Goal: Task Accomplishment & Management: Manage account settings

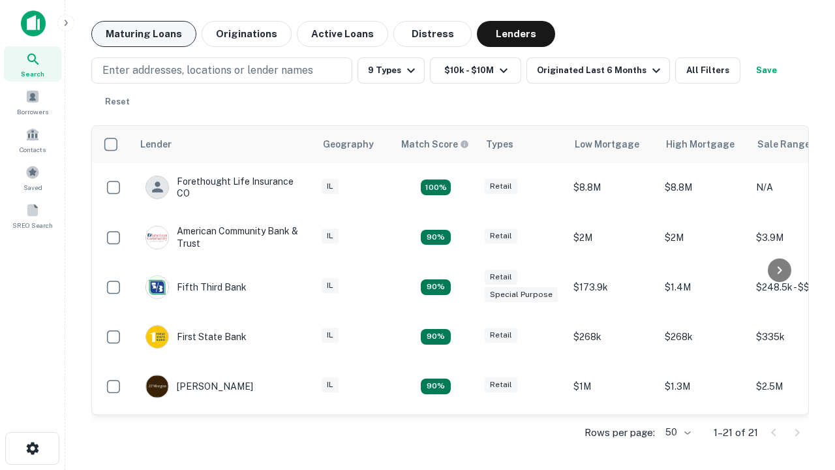
click at [144, 34] on button "Maturing Loans" at bounding box center [143, 34] width 105 height 26
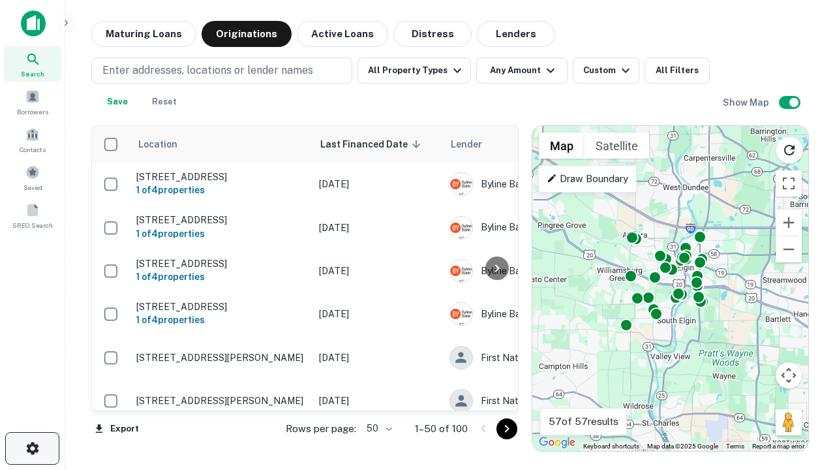
click at [32, 448] on icon "button" at bounding box center [33, 448] width 16 height 16
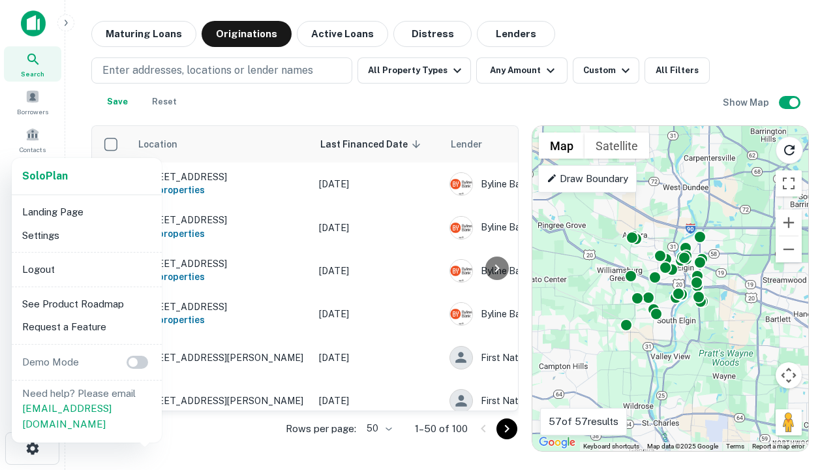
click at [86, 269] on li "Logout" at bounding box center [87, 269] width 140 height 23
